Goal: Navigation & Orientation: Find specific page/section

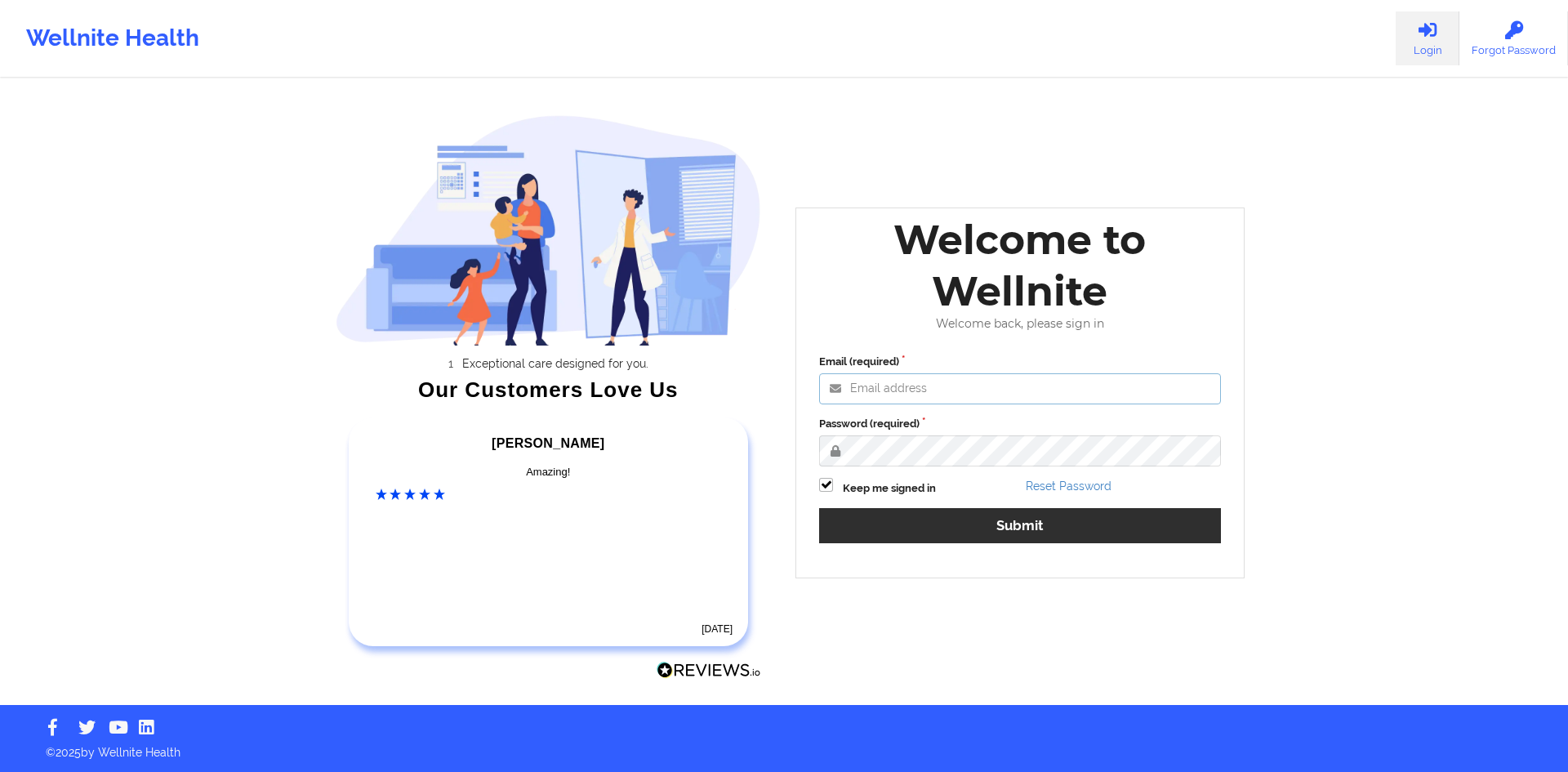
type input "[EMAIL_ADDRESS][DOMAIN_NAME]"
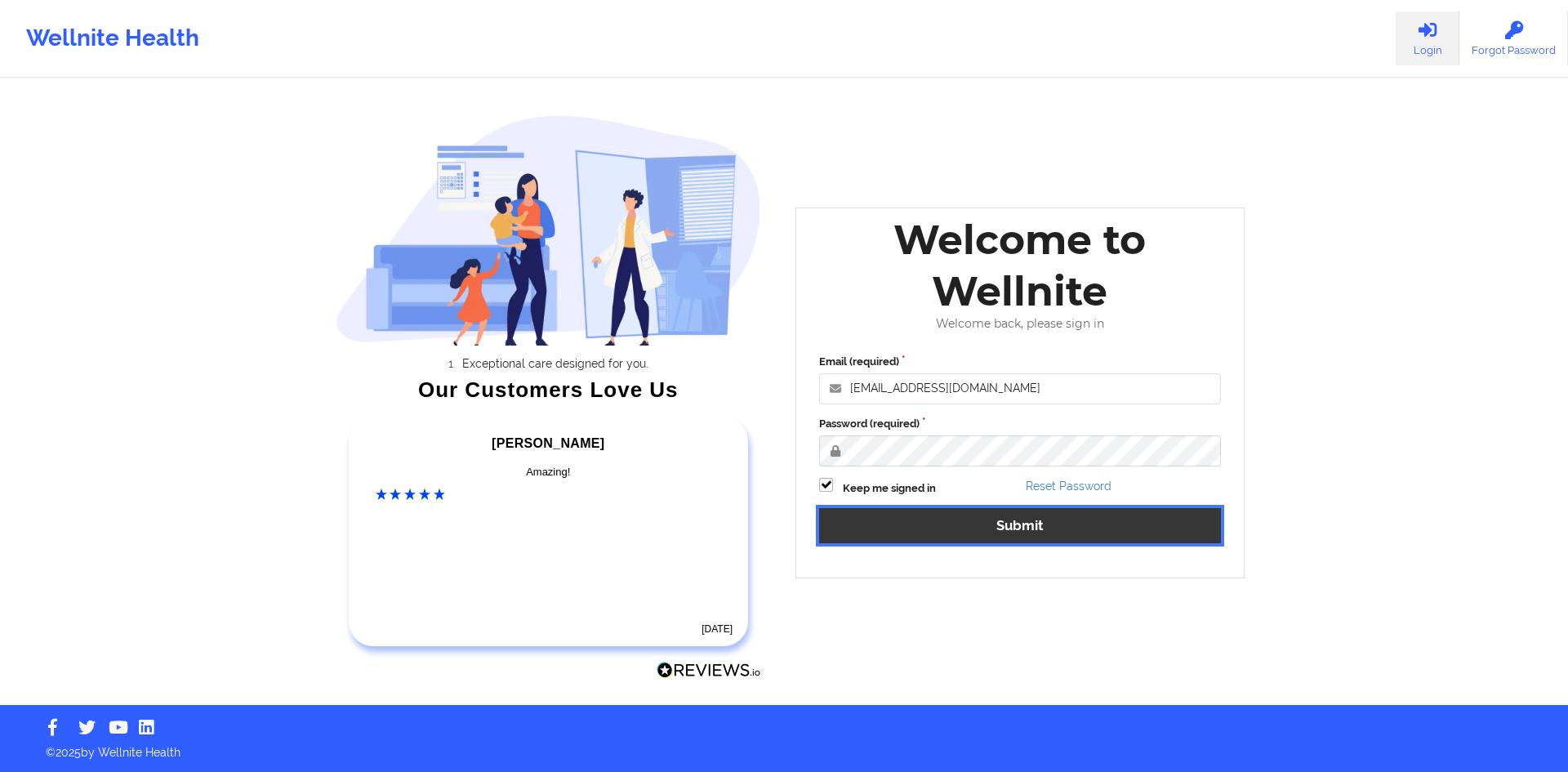
click at [986, 521] on button "Submit" at bounding box center [1020, 525] width 401 height 35
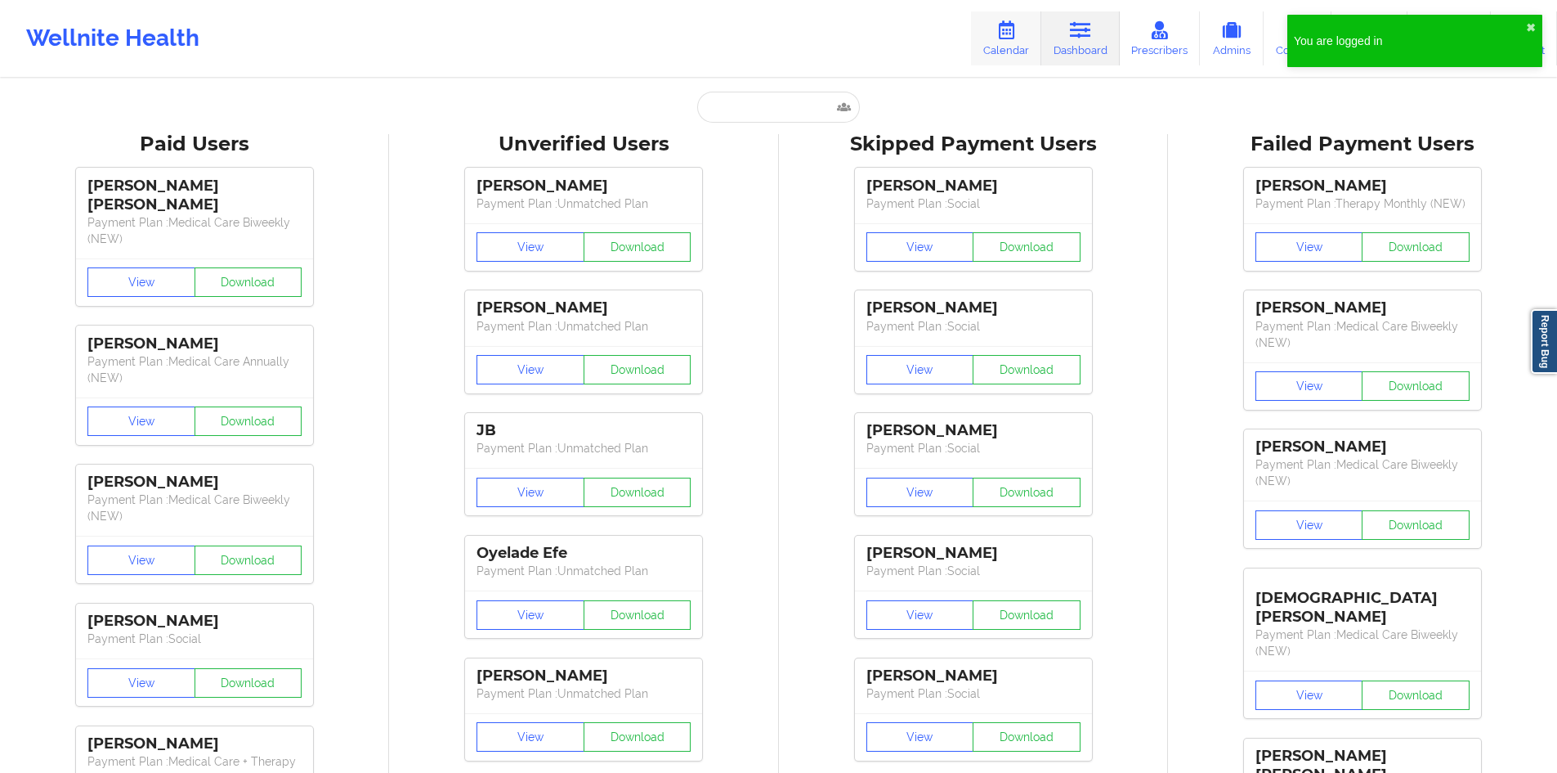
click at [1042, 46] on link "Calendar" at bounding box center [1006, 38] width 70 height 54
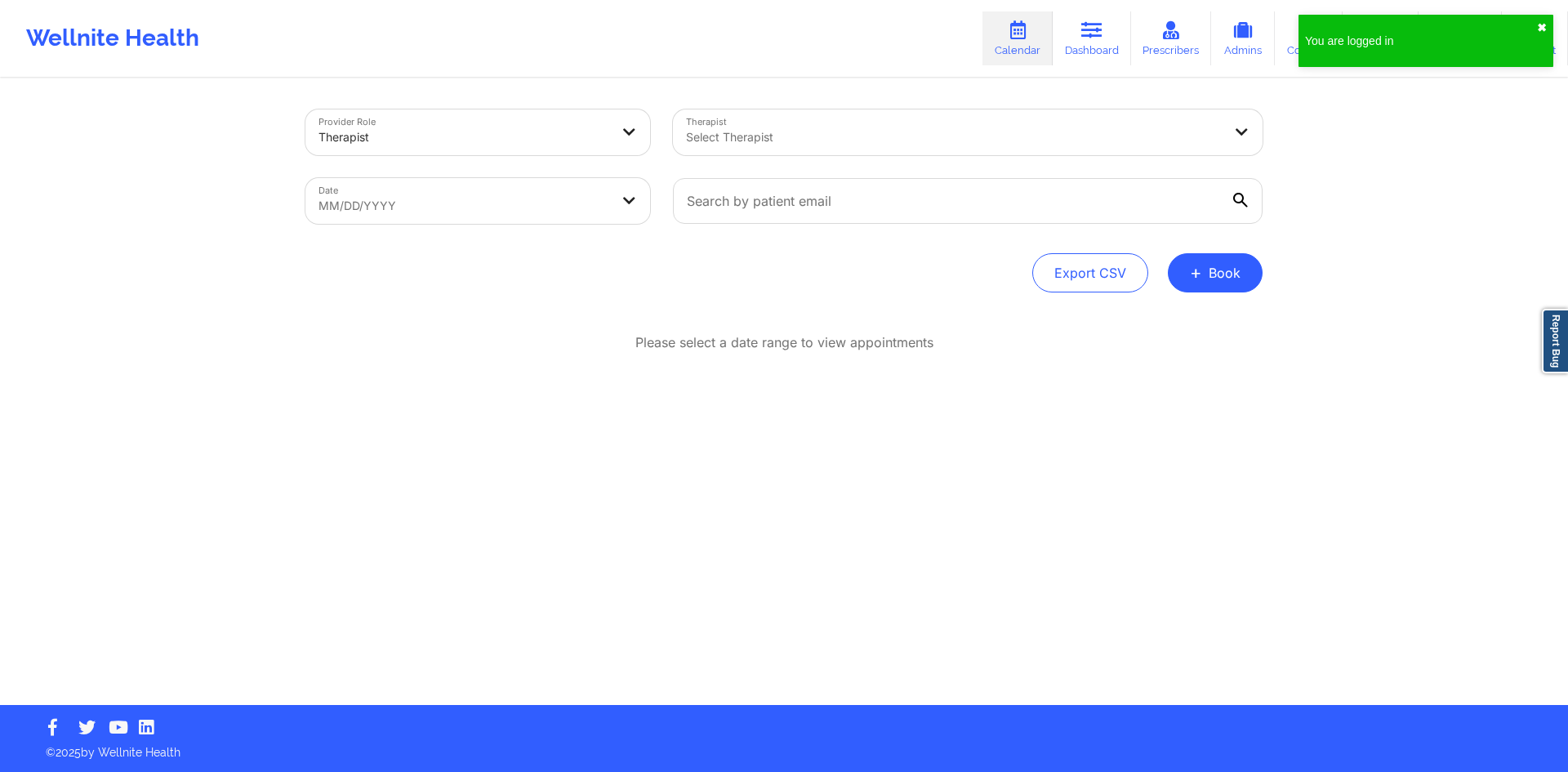
click at [1543, 28] on button "✖︎" at bounding box center [1542, 27] width 10 height 13
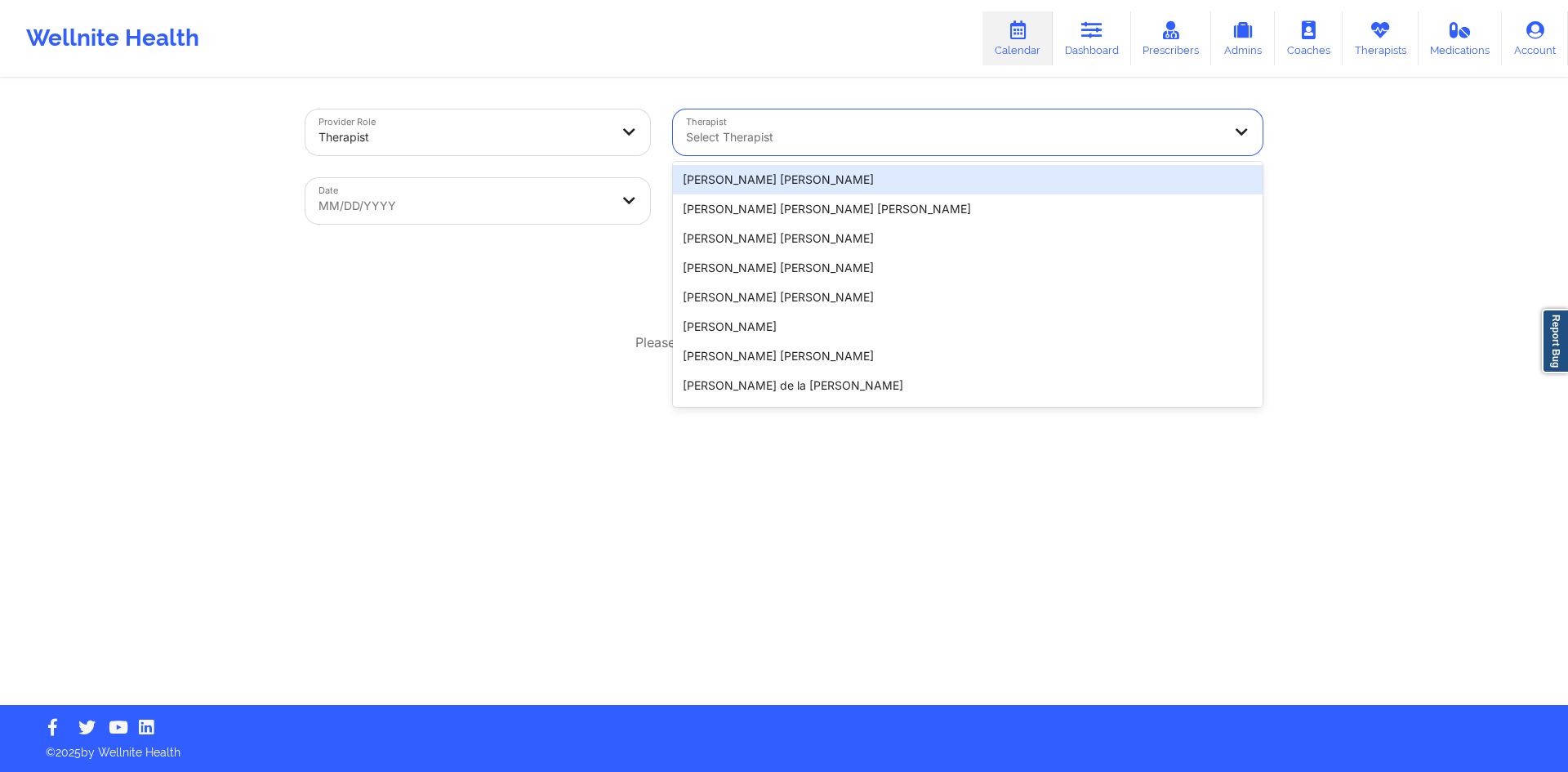
click at [887, 141] on div at bounding box center [954, 138] width 535 height 20
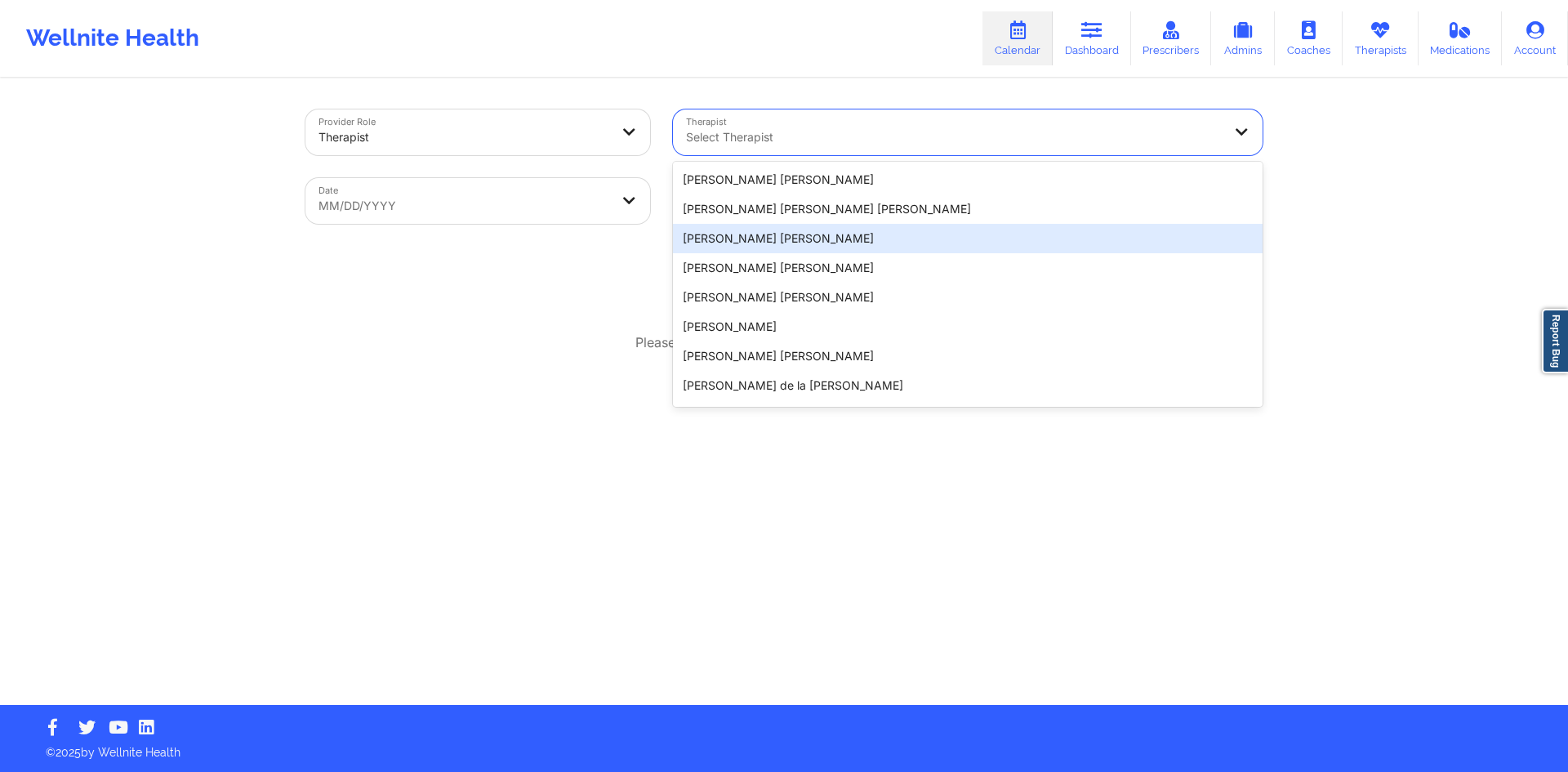
click at [571, 280] on div "Export CSV + Book" at bounding box center [784, 272] width 957 height 39
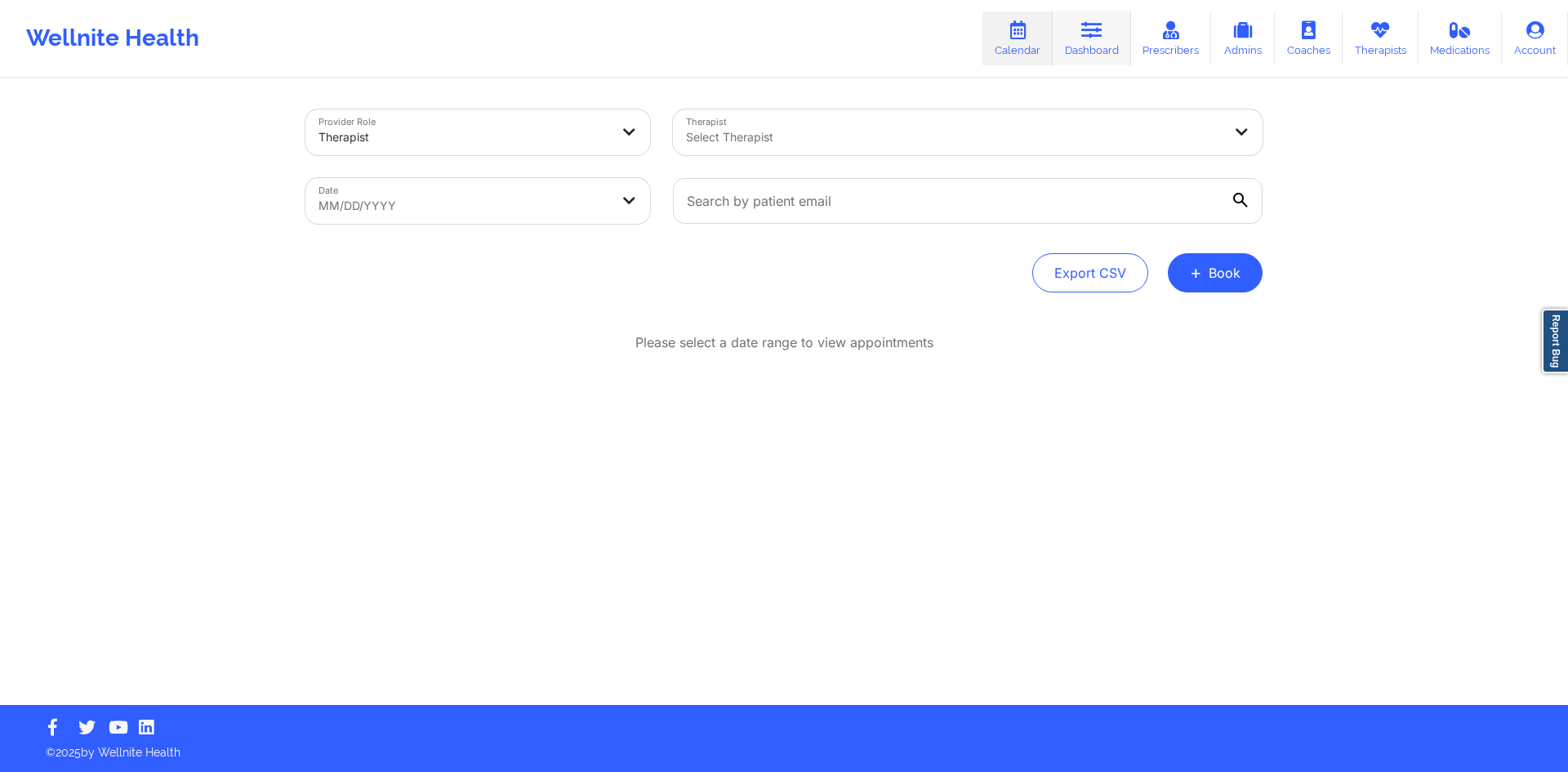
click at [1085, 43] on link "Dashboard" at bounding box center [1092, 38] width 78 height 54
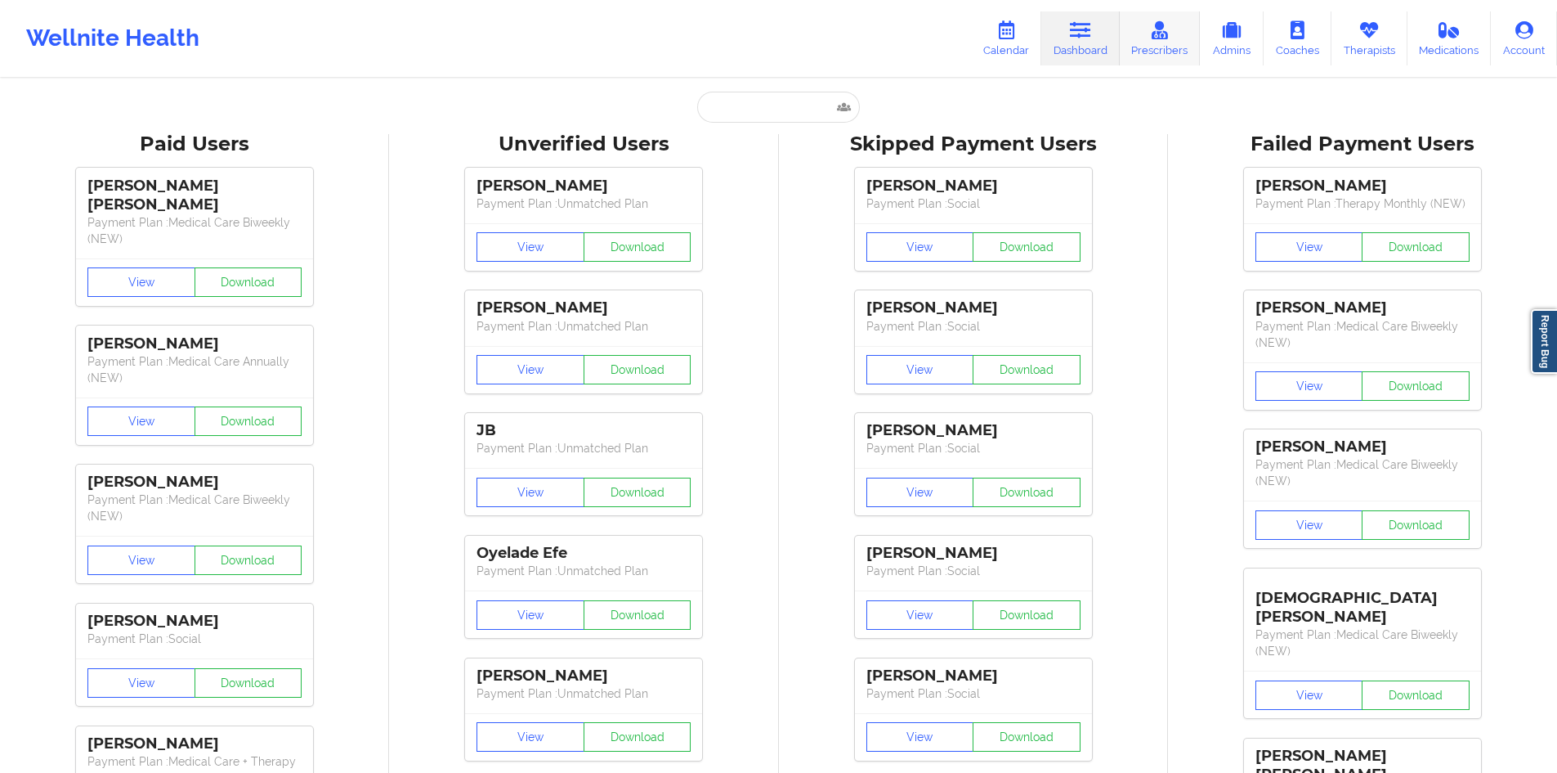
click at [1143, 50] on link "Prescribers" at bounding box center [1160, 38] width 81 height 54
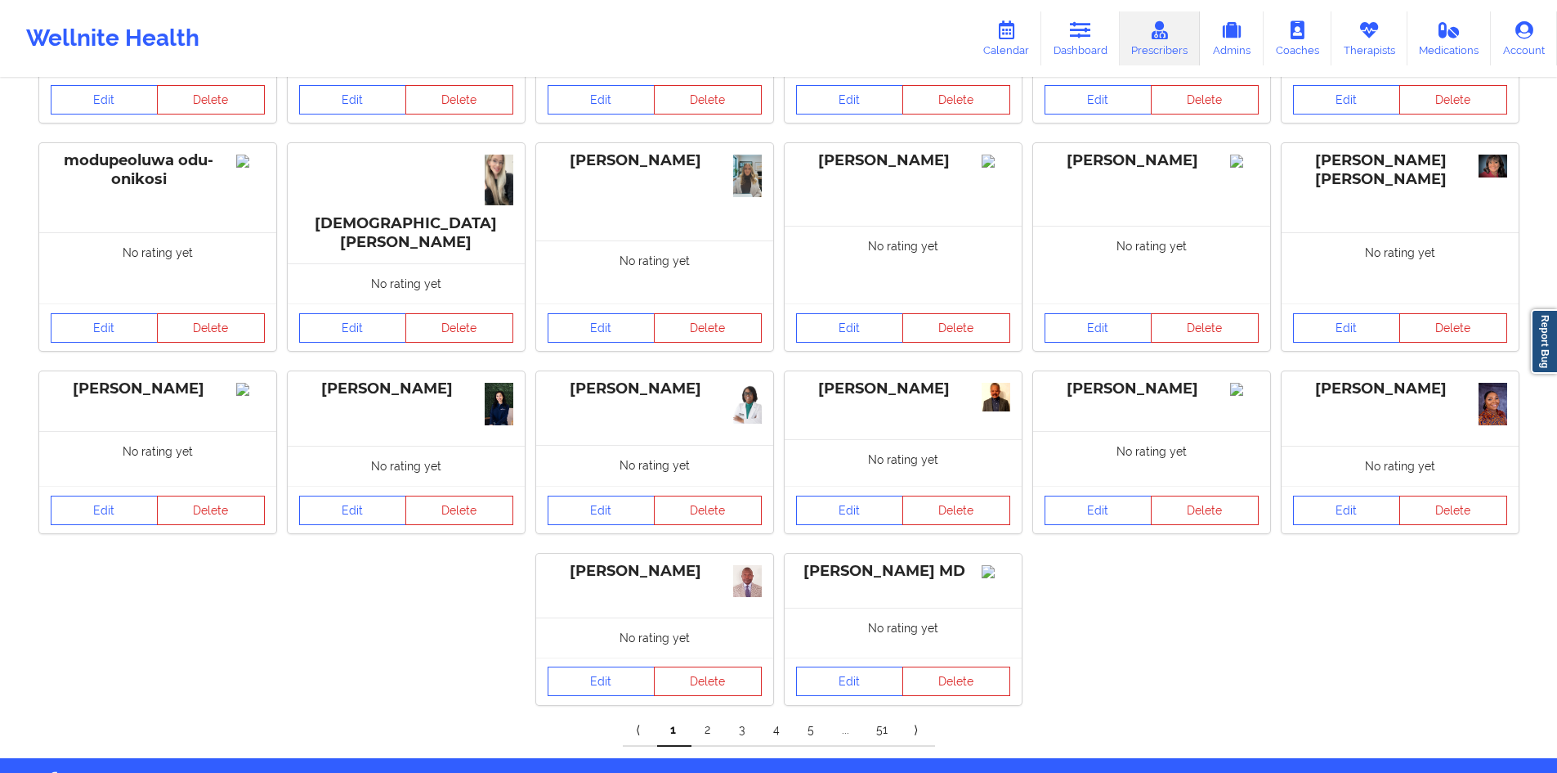
scroll to position [254, 0]
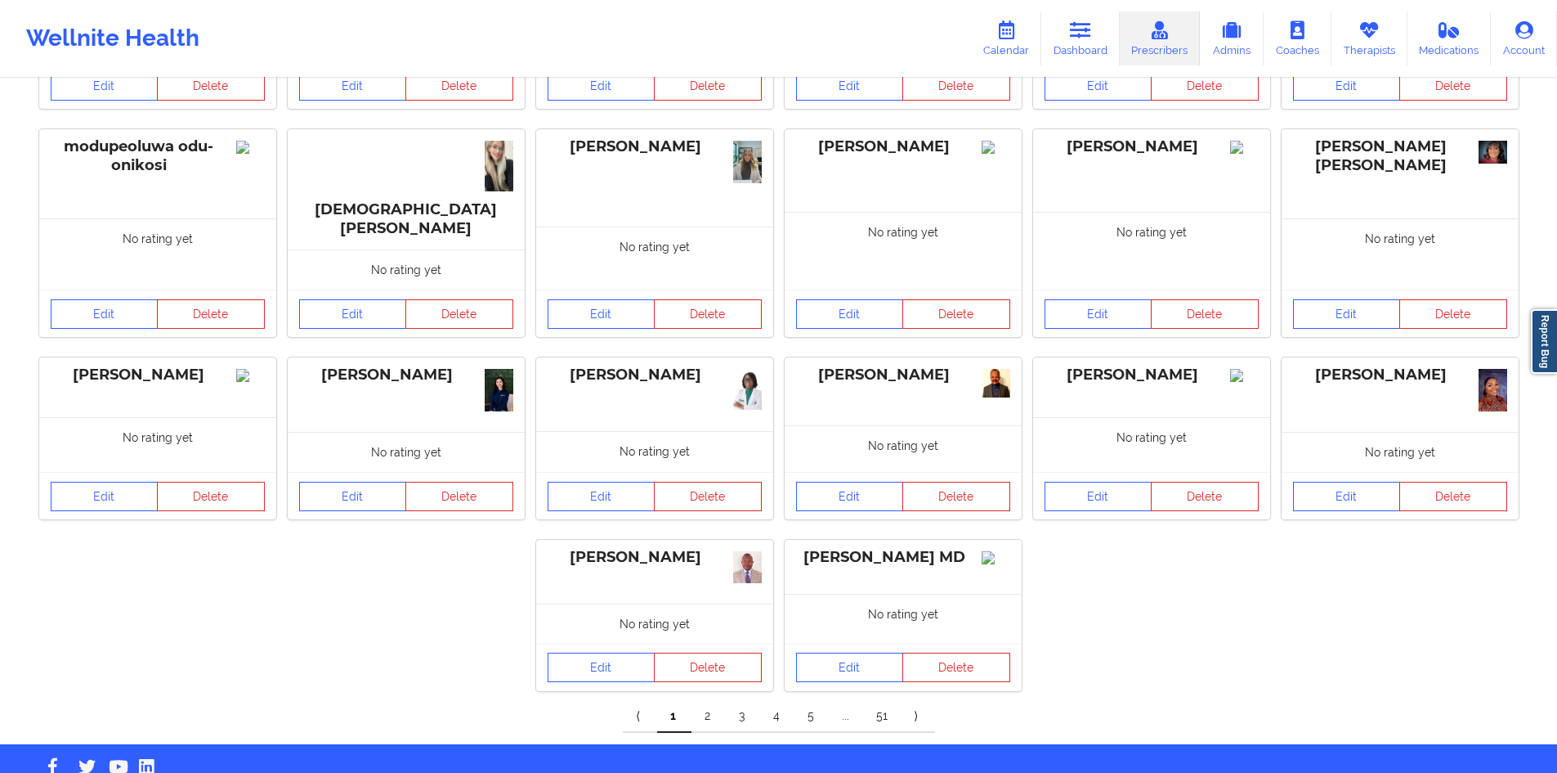
click at [701, 700] on link "2" at bounding box center [709, 716] width 34 height 33
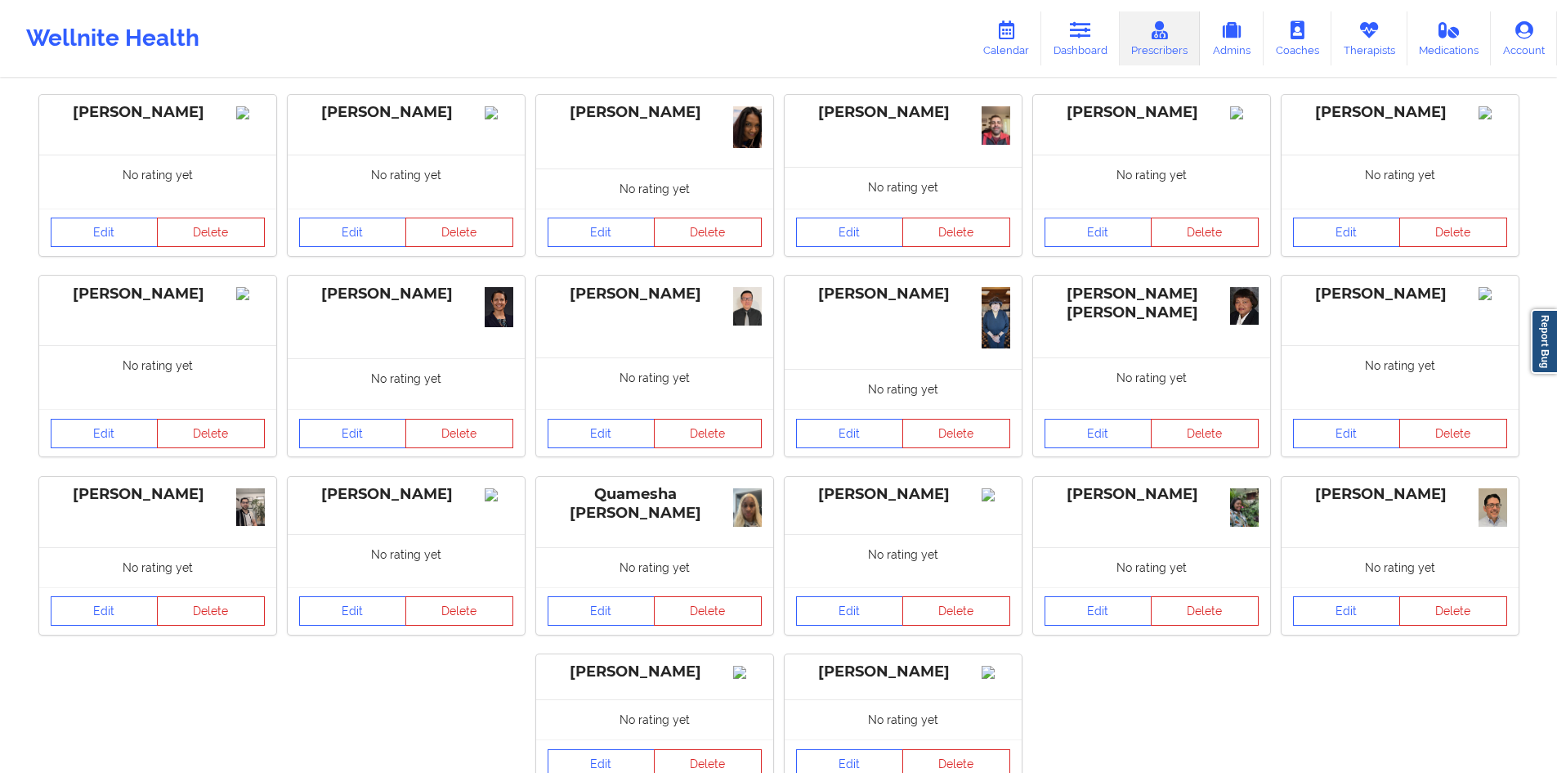
scroll to position [0, 0]
